Goal: Task Accomplishment & Management: Use online tool/utility

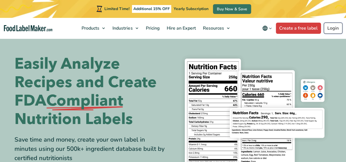
click at [332, 25] on link "Login" at bounding box center [333, 28] width 19 height 11
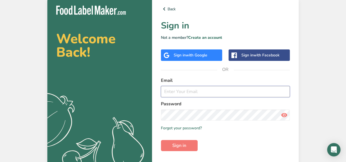
click at [187, 94] on input "email" at bounding box center [225, 91] width 129 height 11
type input "[EMAIL_ADDRESS][DOMAIN_NAME]"
click at [184, 145] on span "Sign in" at bounding box center [179, 145] width 14 height 7
click at [187, 144] on button "Sign in" at bounding box center [179, 145] width 37 height 11
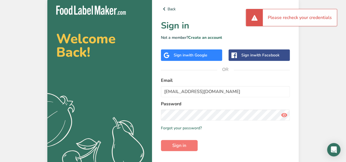
click at [285, 113] on icon at bounding box center [284, 115] width 7 height 10
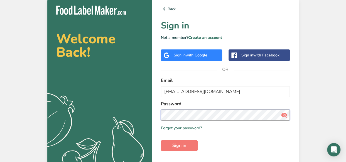
click at [161, 140] on button "Sign in" at bounding box center [179, 145] width 37 height 11
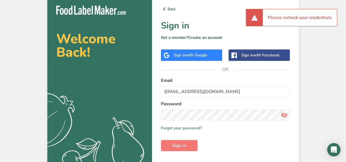
click at [206, 56] on span "with Google" at bounding box center [197, 54] width 22 height 5
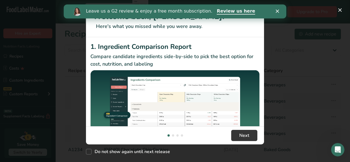
click at [292, 119] on div "New Features" at bounding box center [175, 81] width 350 height 162
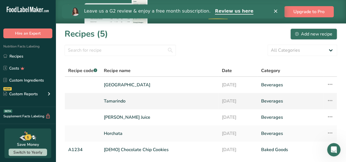
click at [118, 105] on link "Tamarindo" at bounding box center [159, 101] width 111 height 12
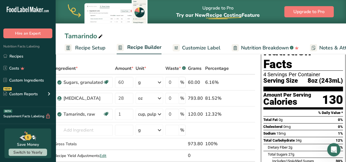
scroll to position [21, 0]
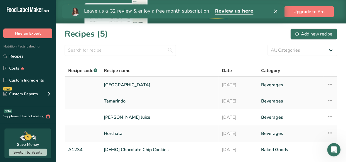
click at [123, 87] on link "[GEOGRAPHIC_DATA]" at bounding box center [159, 85] width 111 height 12
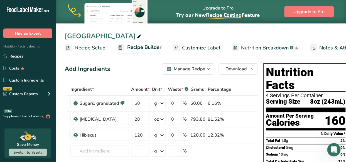
click at [123, 87] on div "Ingredient *" at bounding box center [99, 89] width 58 height 7
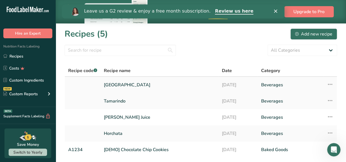
click at [110, 92] on td "Jamaica" at bounding box center [160, 85] width 118 height 16
click at [110, 86] on link "Jamaica" at bounding box center [159, 85] width 111 height 12
click at [109, 104] on link "Tamarindo" at bounding box center [159, 101] width 111 height 12
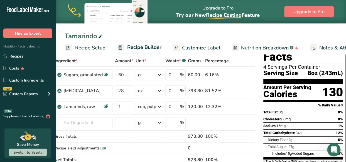
scroll to position [32, 0]
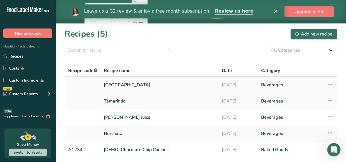
click at [111, 81] on link "Jamaica" at bounding box center [159, 85] width 111 height 12
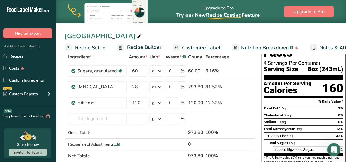
scroll to position [33, 0]
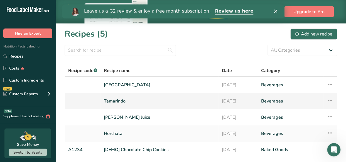
click at [113, 105] on link "Tamarindo" at bounding box center [159, 101] width 111 height 12
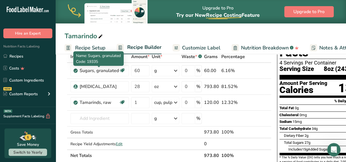
scroll to position [35, 0]
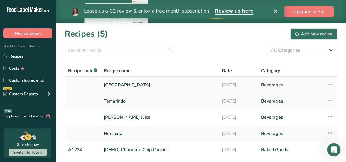
click at [115, 88] on link "Jamaica" at bounding box center [159, 85] width 111 height 12
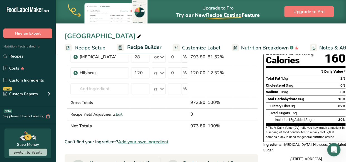
scroll to position [69, 0]
